Goal: Task Accomplishment & Management: Manage account settings

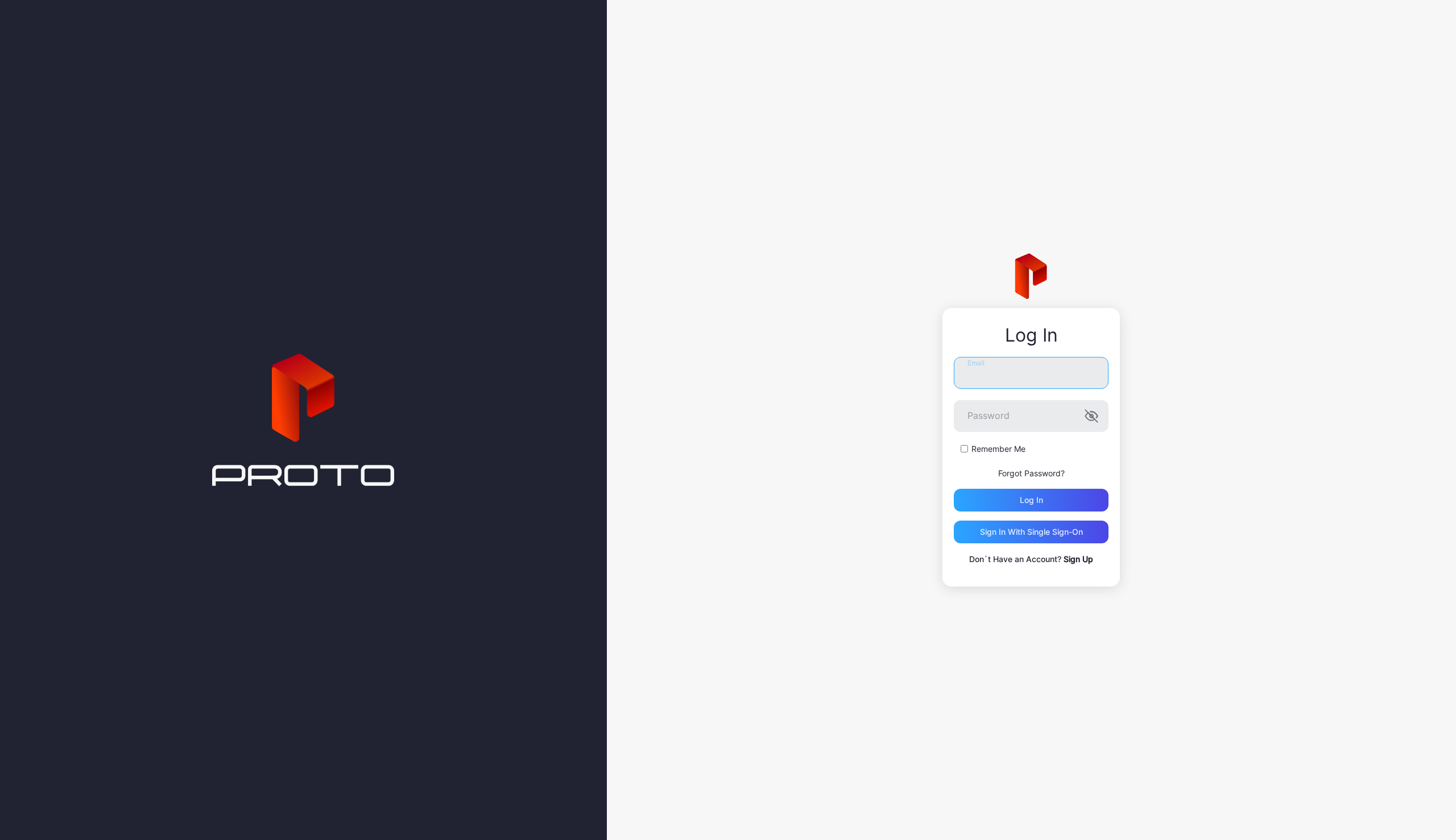
type input "**********"
click at [1037, 535] on div "Sign in With Single Sign-On" at bounding box center [1031, 531] width 103 height 9
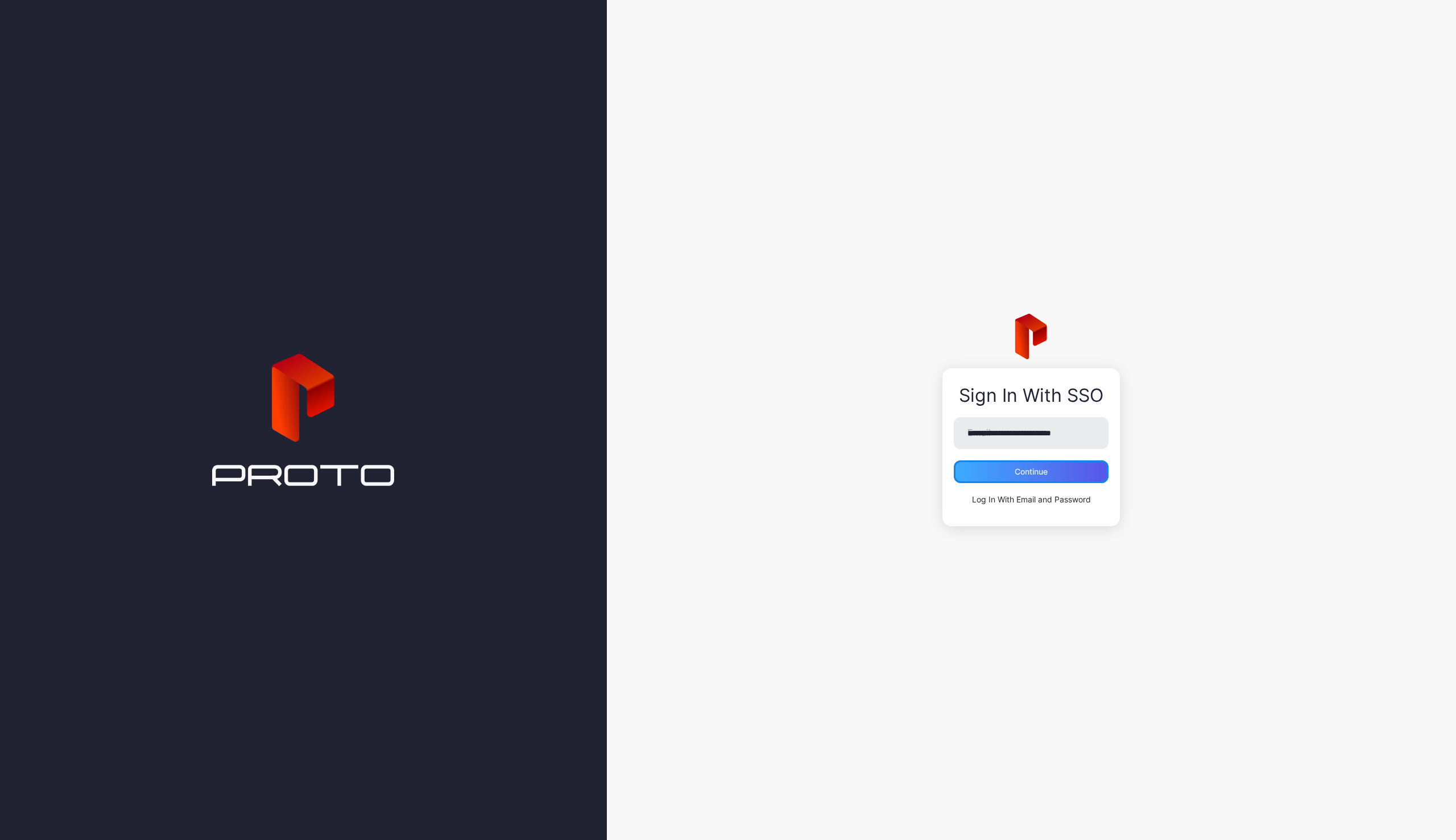
click at [993, 466] on div "Continue" at bounding box center [1031, 471] width 154 height 22
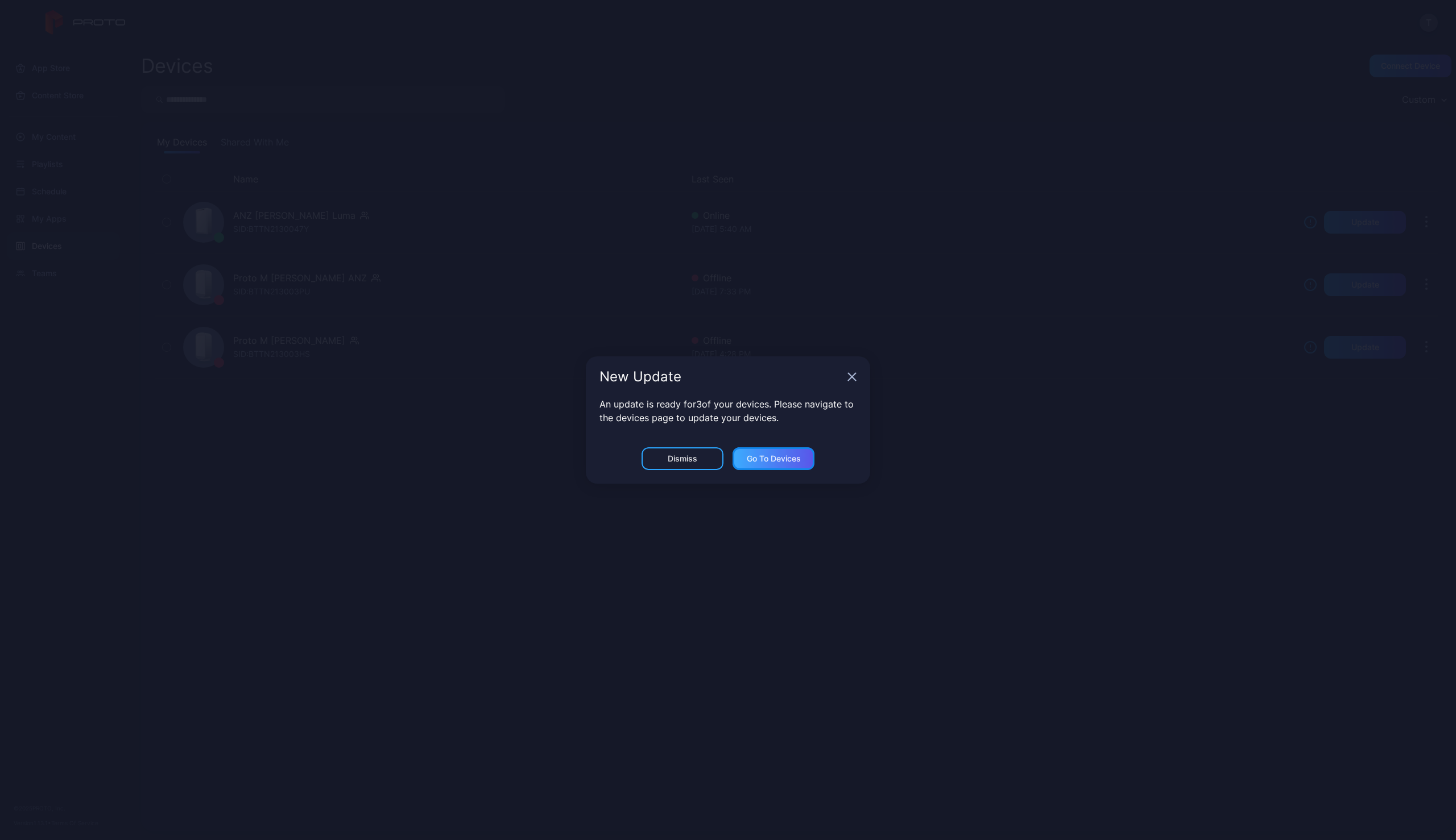
click at [756, 458] on div "Go to devices" at bounding box center [773, 458] width 54 height 9
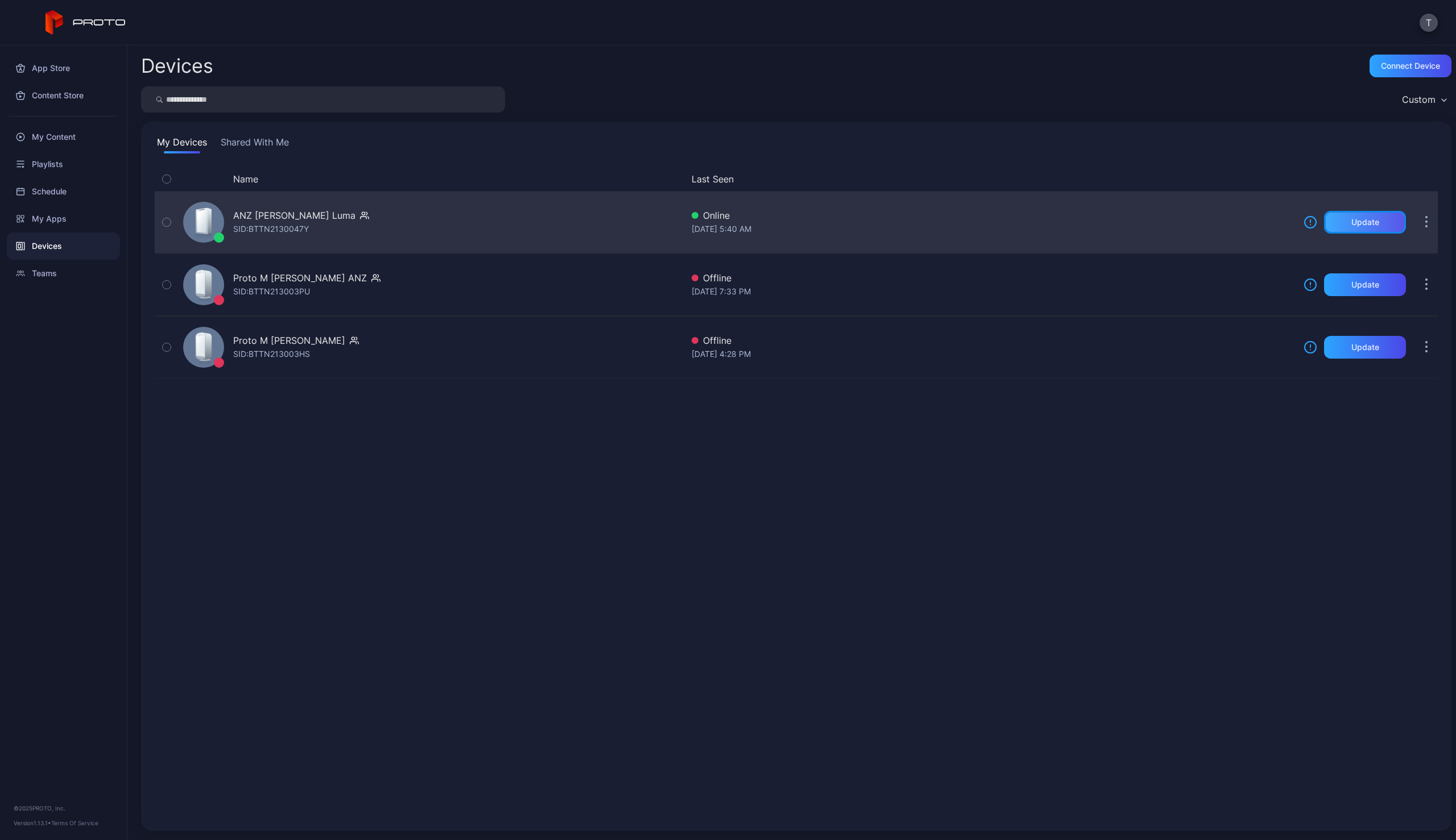
click at [1358, 223] on div "Update" at bounding box center [1365, 222] width 28 height 9
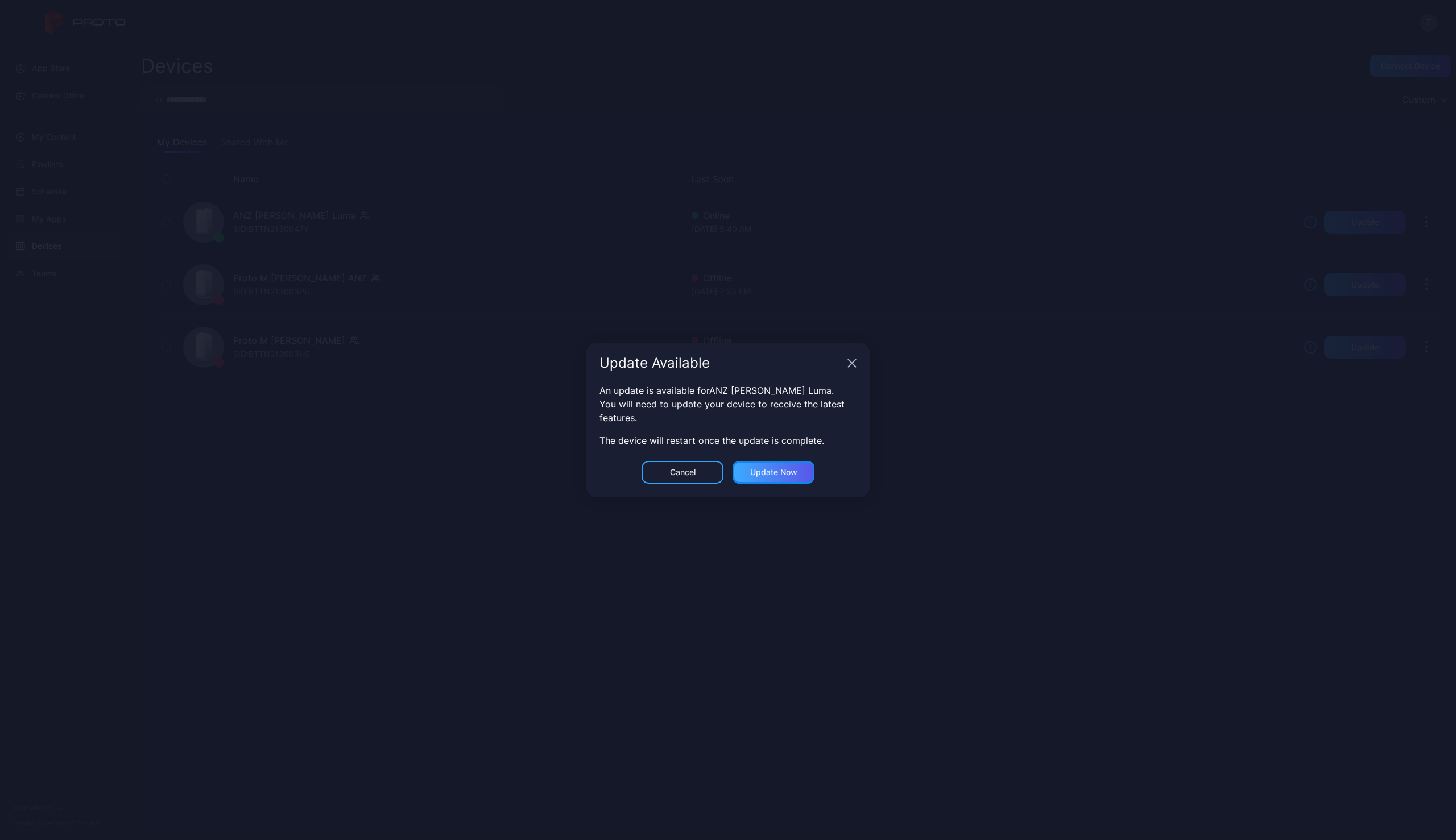
click at [773, 476] on div "Update now" at bounding box center [774, 472] width 47 height 9
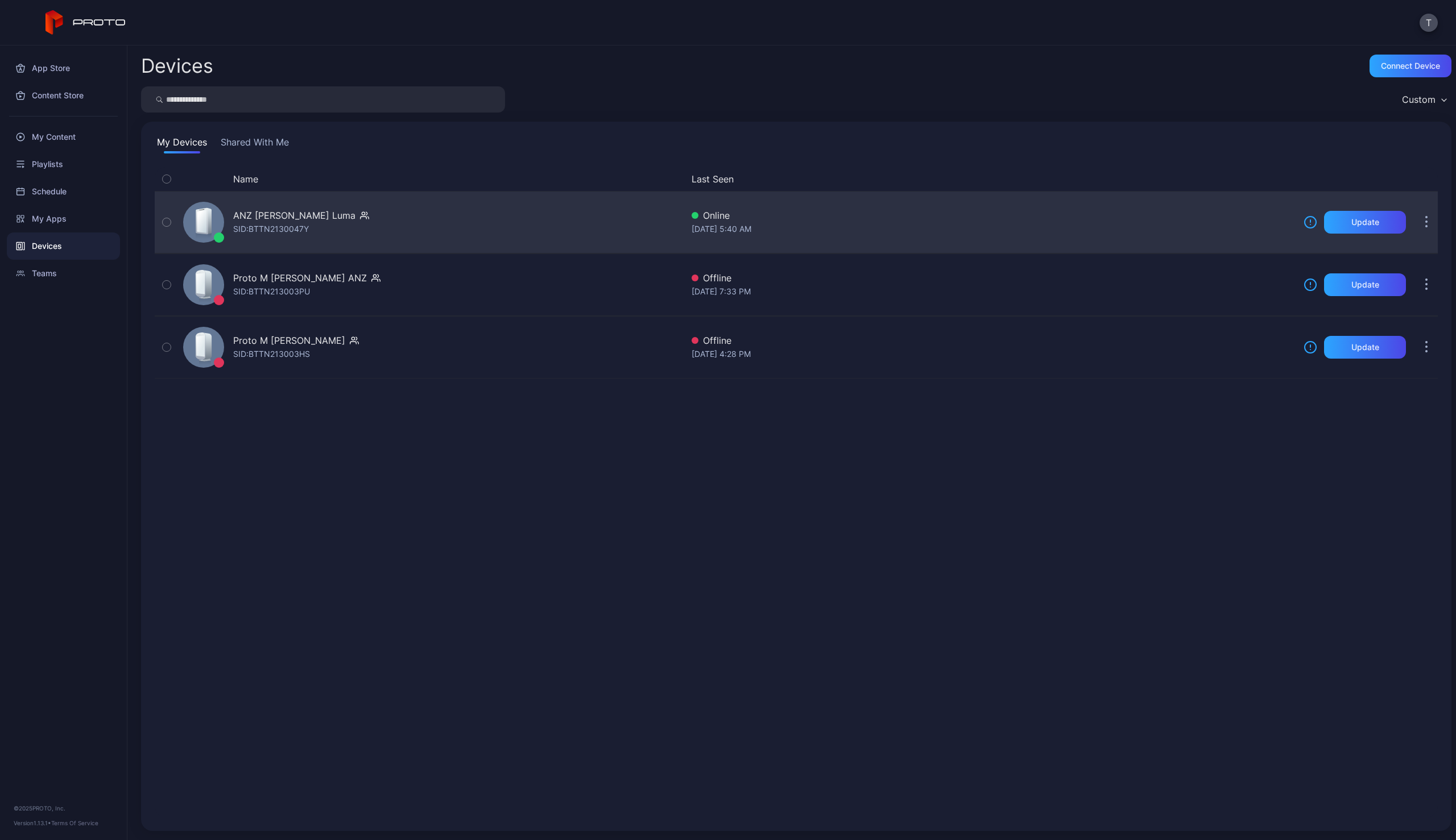
click at [1025, 237] on div "ANZ Syd Proto Luma SID: BTTN2130047Y Online Sep 09, 2025 at 5:40 AM Update" at bounding box center [795, 222] width 1283 height 57
